Goal: Information Seeking & Learning: Check status

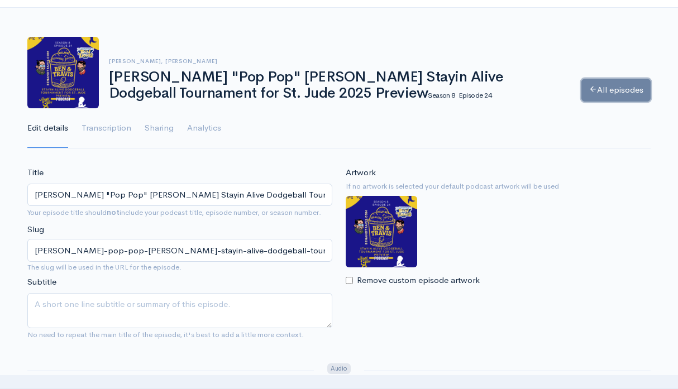
click at [616, 87] on link "All episodes" at bounding box center [616, 90] width 69 height 23
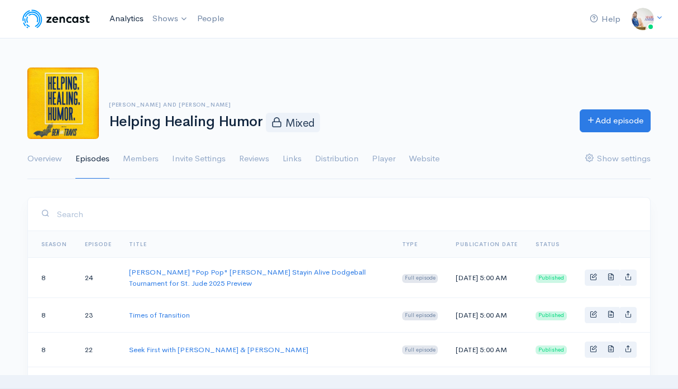
click at [138, 13] on link "Analytics" at bounding box center [126, 19] width 43 height 24
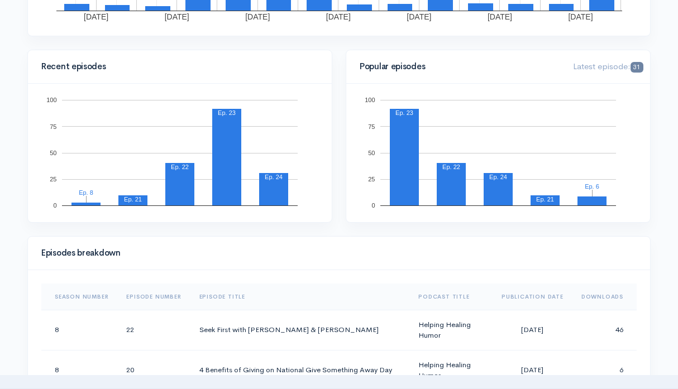
click at [601, 301] on th "Downloads" at bounding box center [605, 297] width 64 height 27
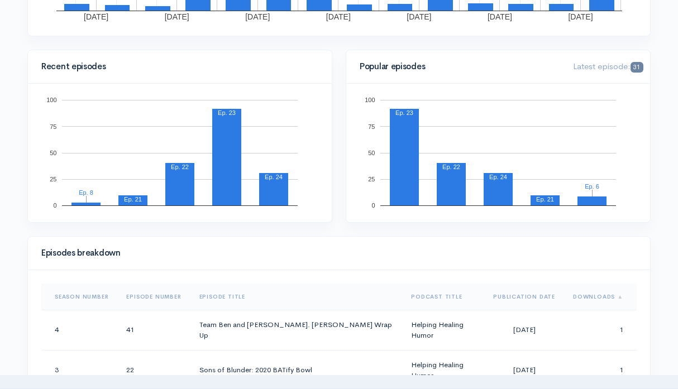
click at [601, 301] on th "Downloads" at bounding box center [600, 297] width 73 height 27
